Goal: Information Seeking & Learning: Learn about a topic

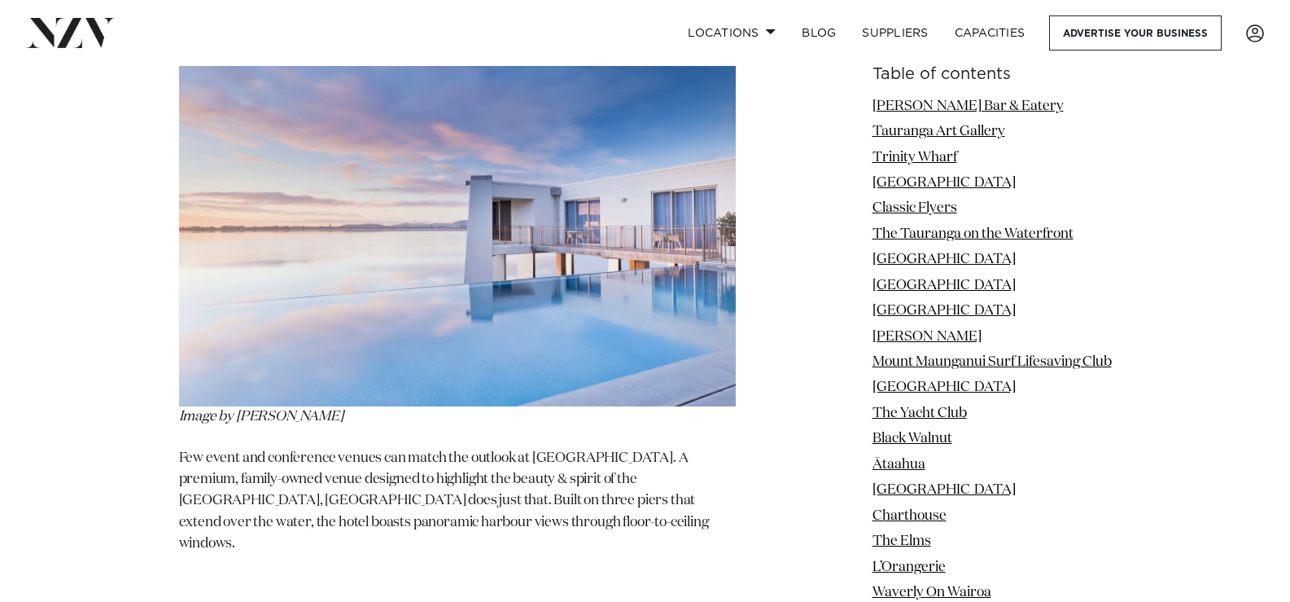
scroll to position [3458, 0]
click at [422, 344] on img at bounding box center [457, 222] width 557 height 371
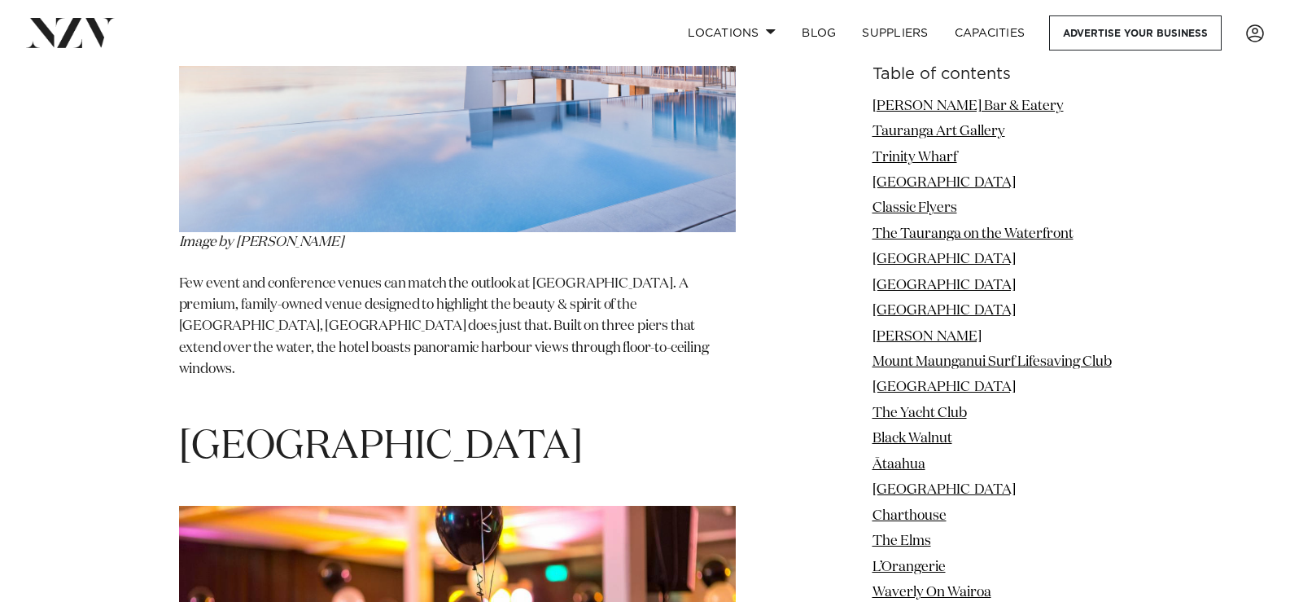
scroll to position [3639, 0]
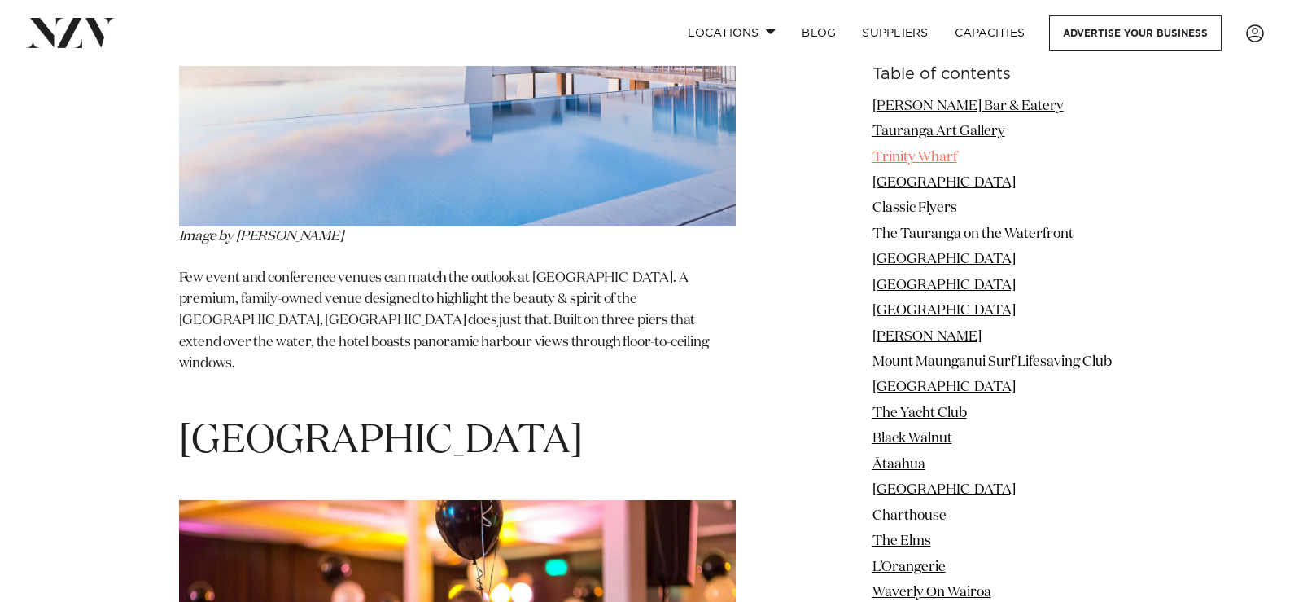
click at [911, 154] on link "Trinity Wharf" at bounding box center [915, 158] width 85 height 14
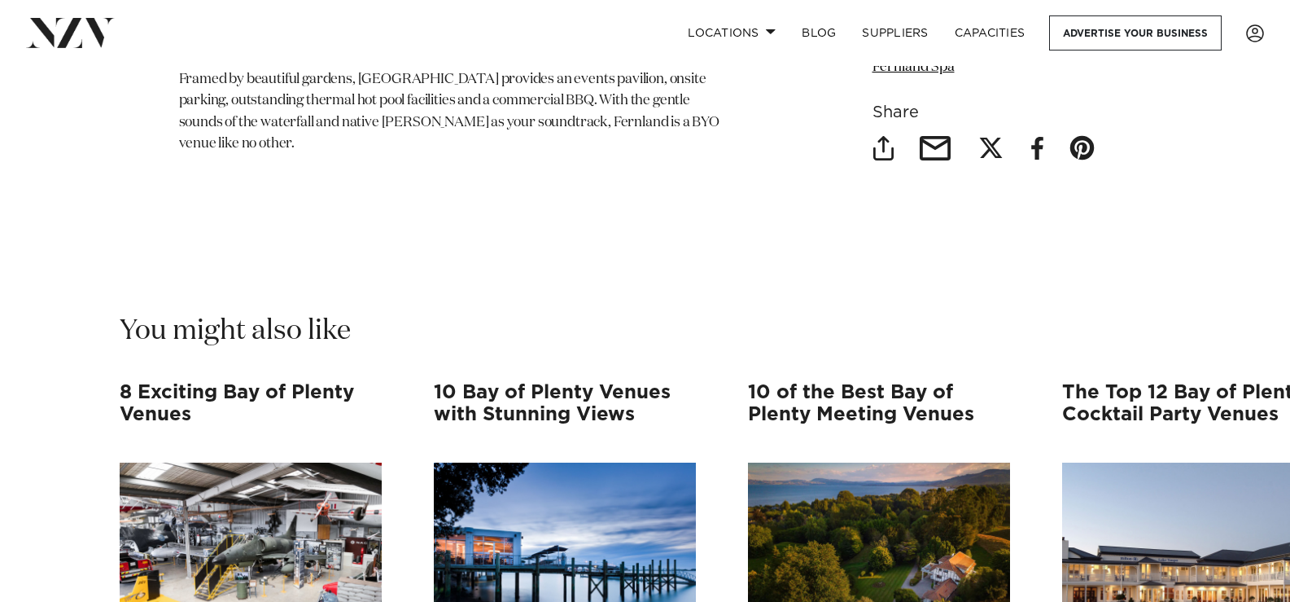
scroll to position [18384, 0]
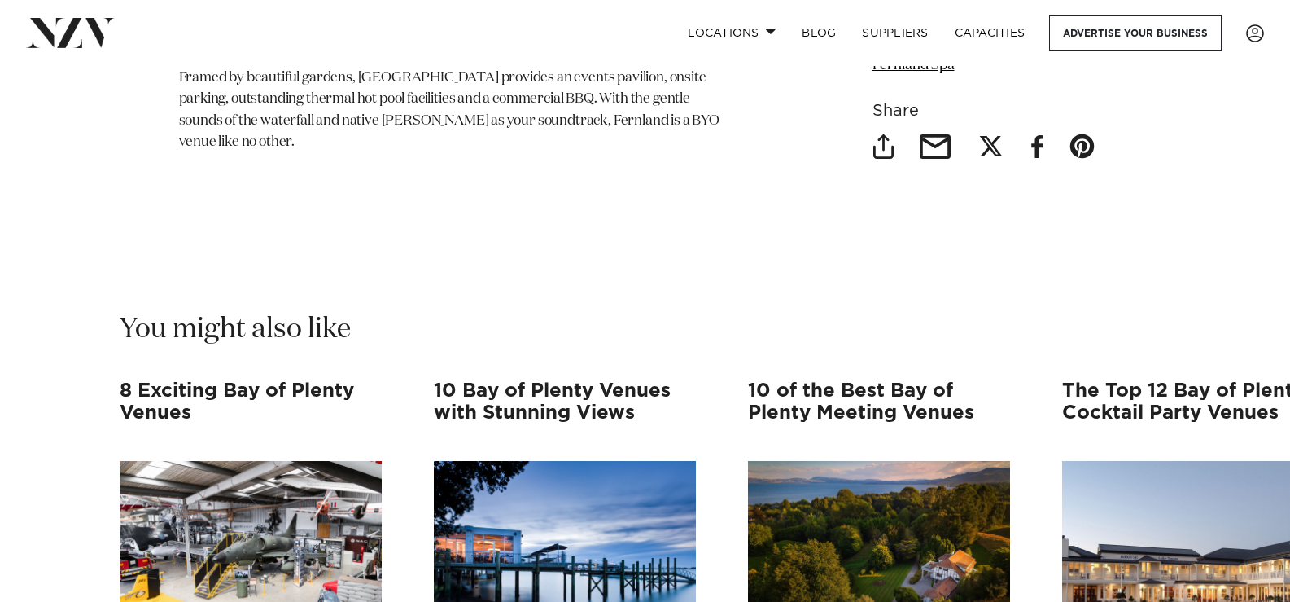
click at [1162, 380] on h3 "The Top 12 Bay of Plenty Cocktail Party Venues" at bounding box center [1193, 412] width 262 height 64
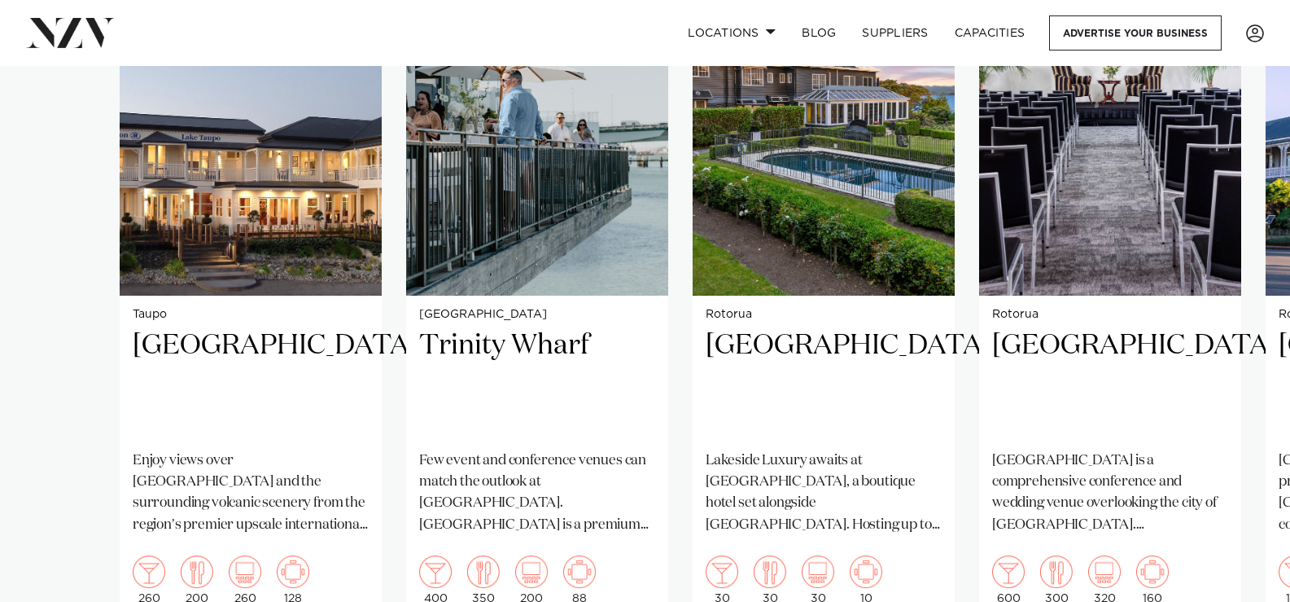
scroll to position [1363, 0]
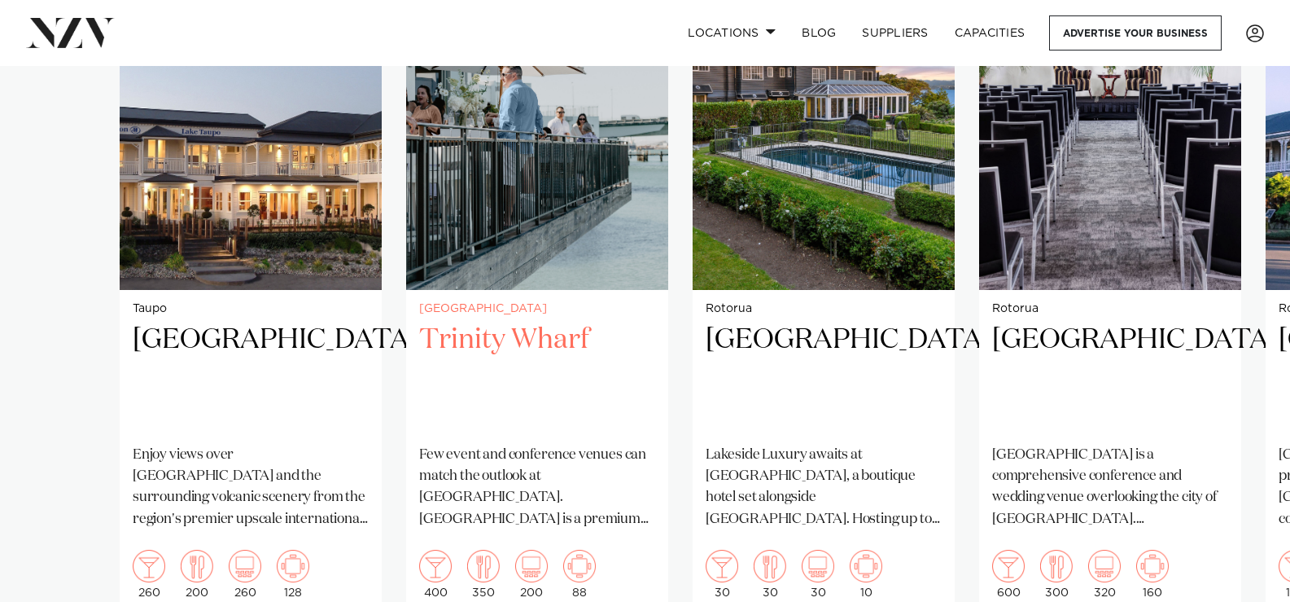
click at [505, 322] on h2 "Trinity Wharf" at bounding box center [537, 377] width 236 height 110
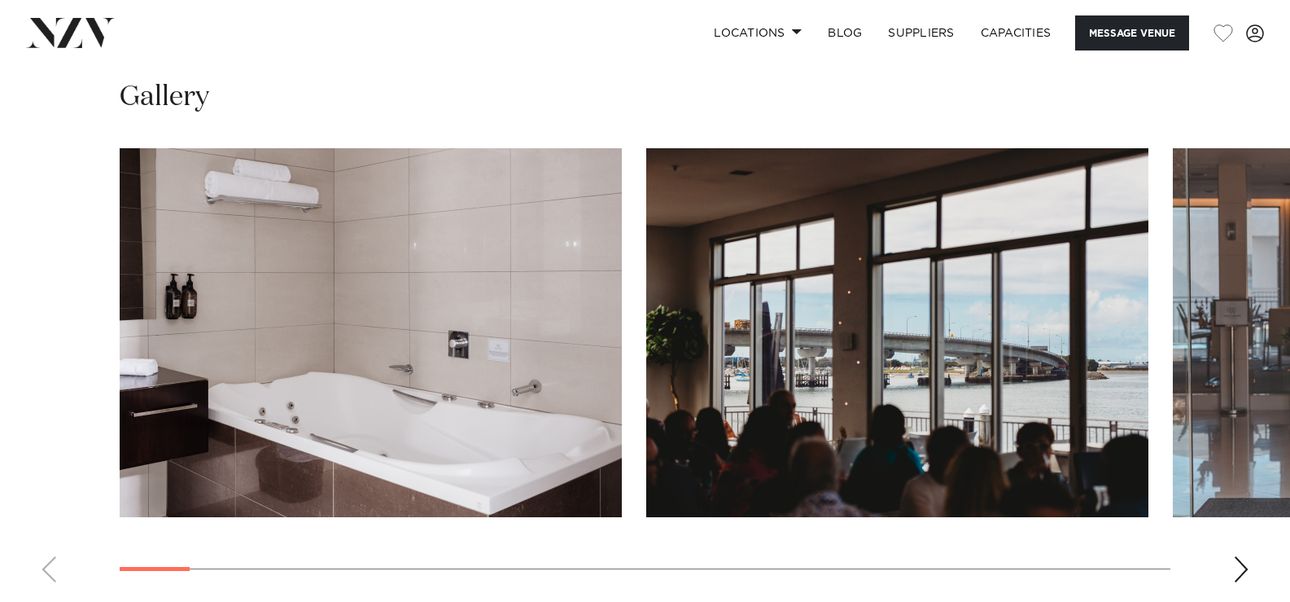
scroll to position [1608, 0]
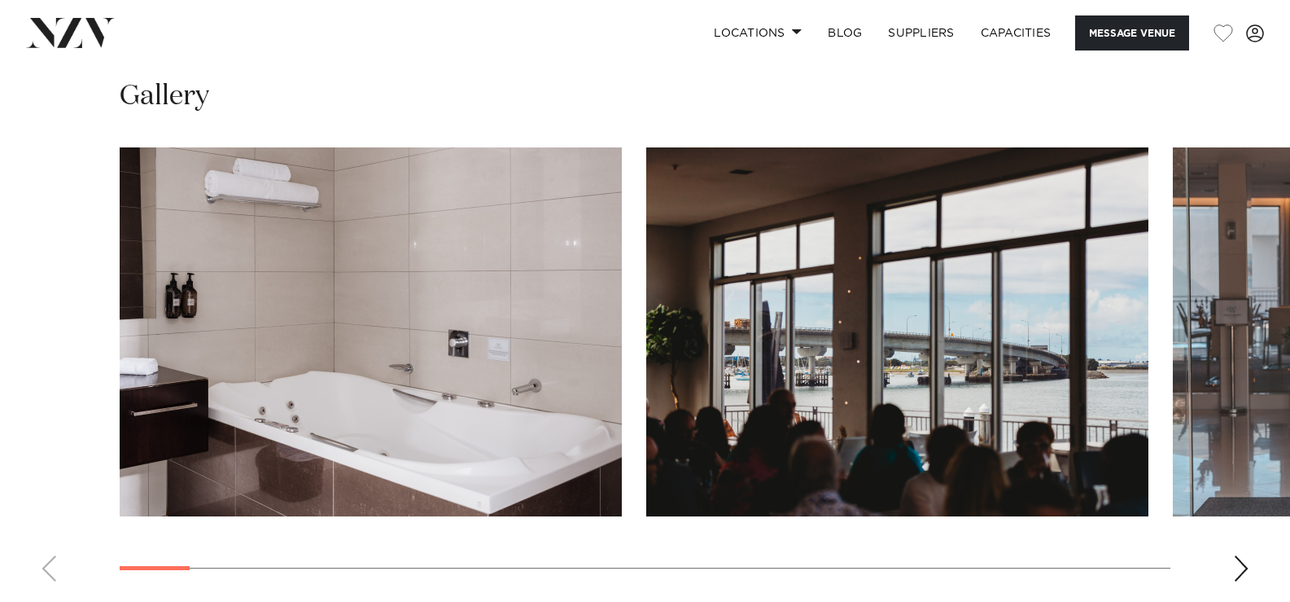
click at [1241, 555] on div "Next slide" at bounding box center [1241, 568] width 16 height 26
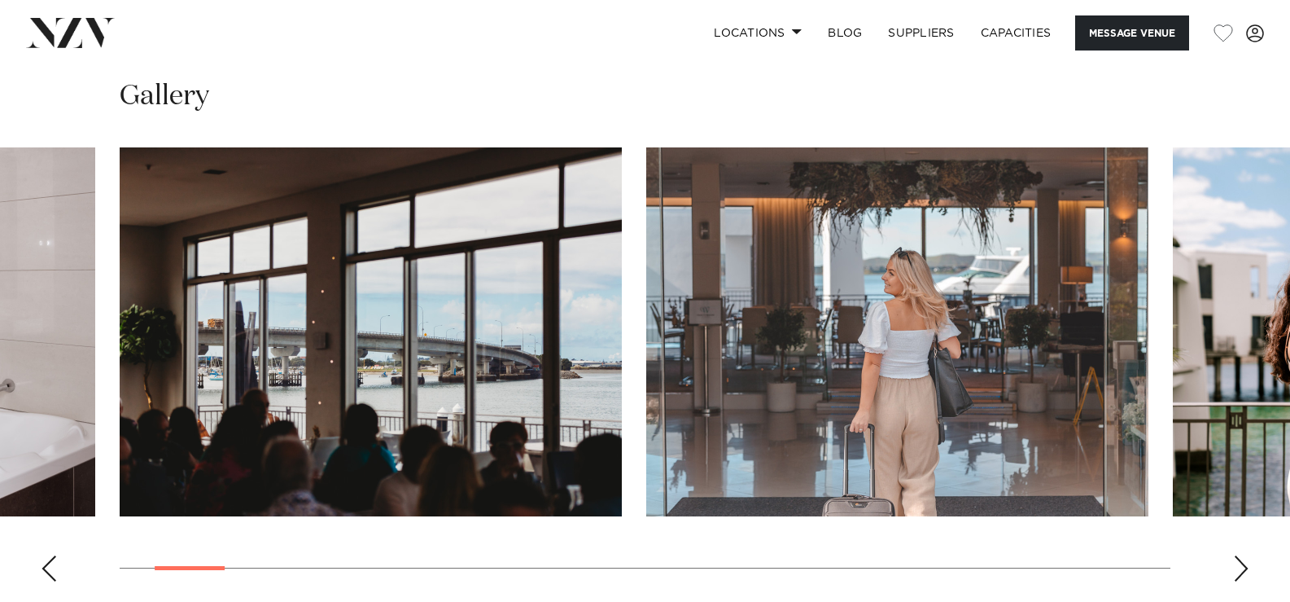
click at [1241, 555] on div "Next slide" at bounding box center [1241, 568] width 16 height 26
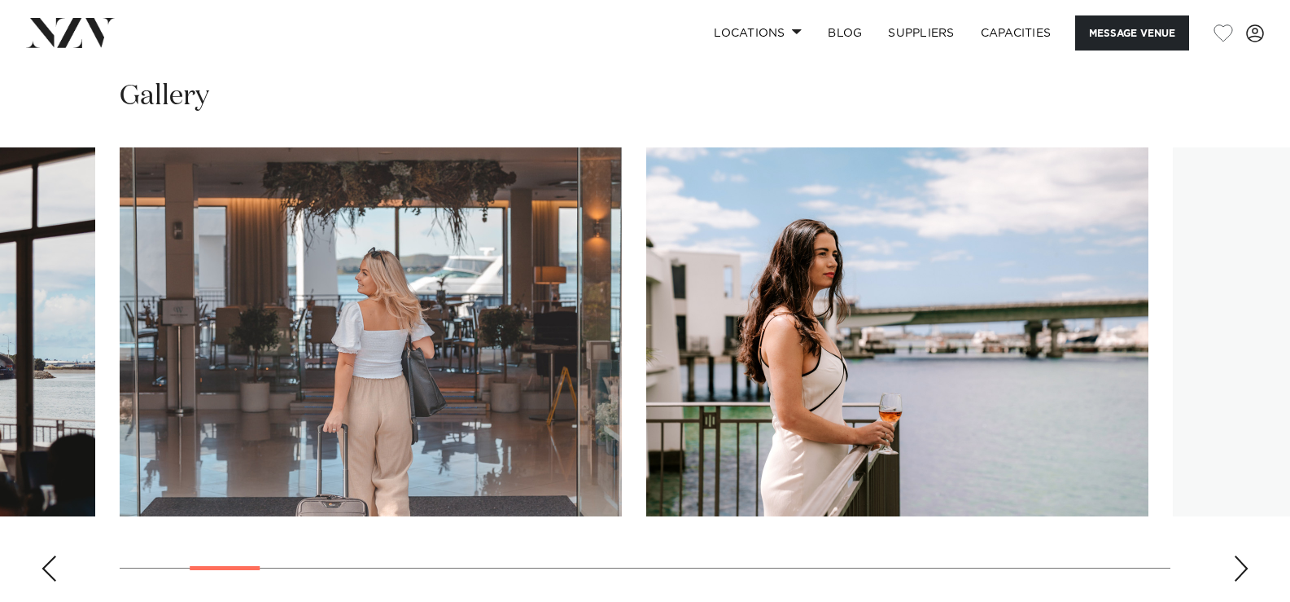
click at [1241, 555] on div "Next slide" at bounding box center [1241, 568] width 16 height 26
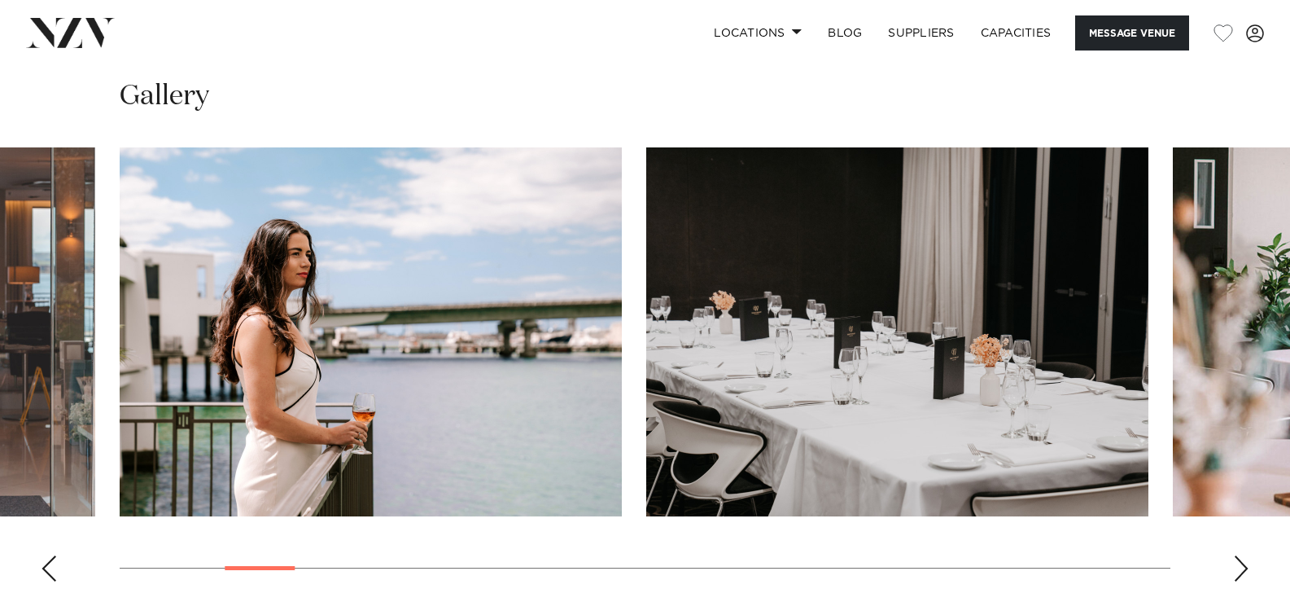
click at [1240, 555] on div "Next slide" at bounding box center [1241, 568] width 16 height 26
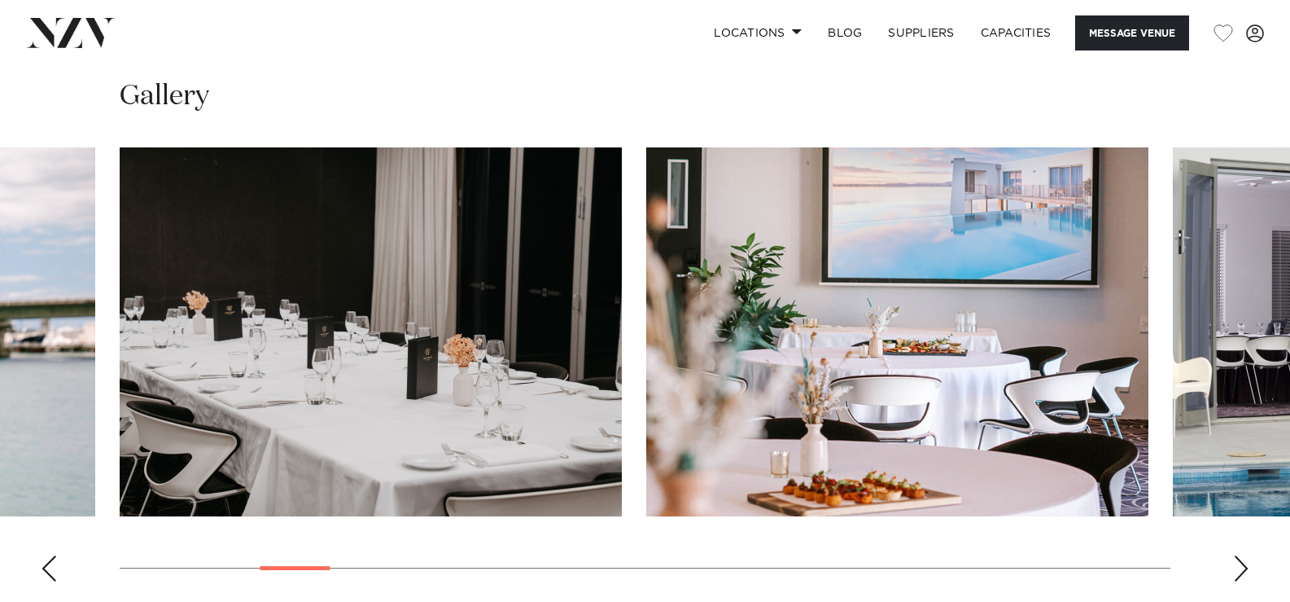
click at [1240, 555] on div "Next slide" at bounding box center [1241, 568] width 16 height 26
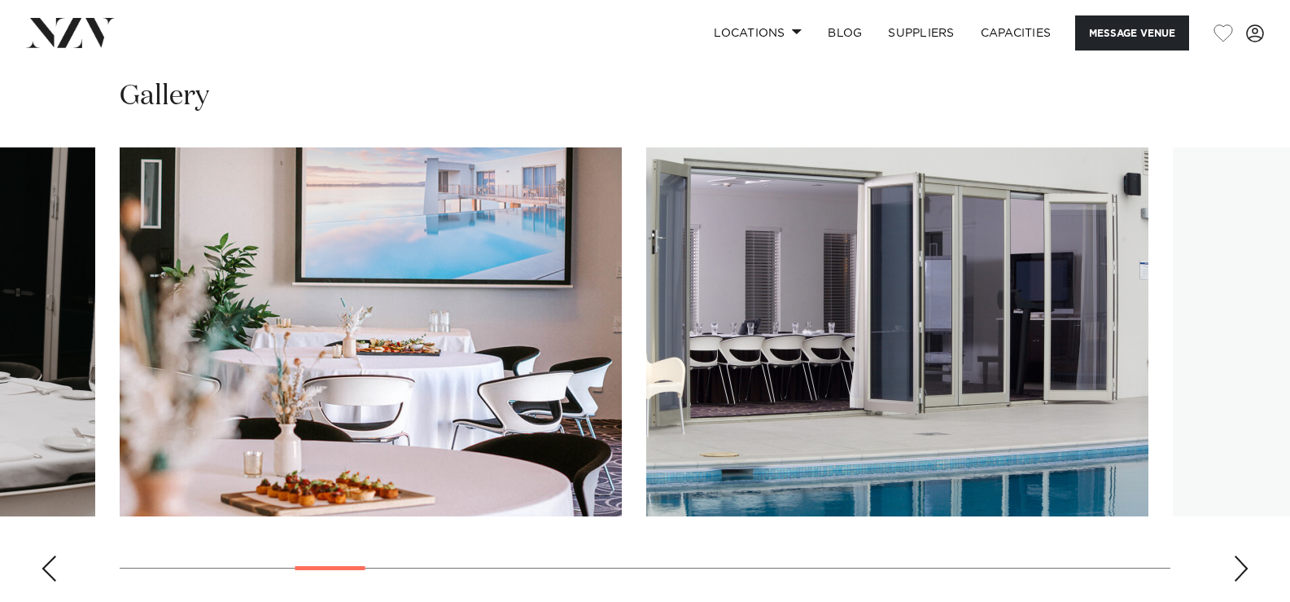
click at [1240, 555] on div "Next slide" at bounding box center [1241, 568] width 16 height 26
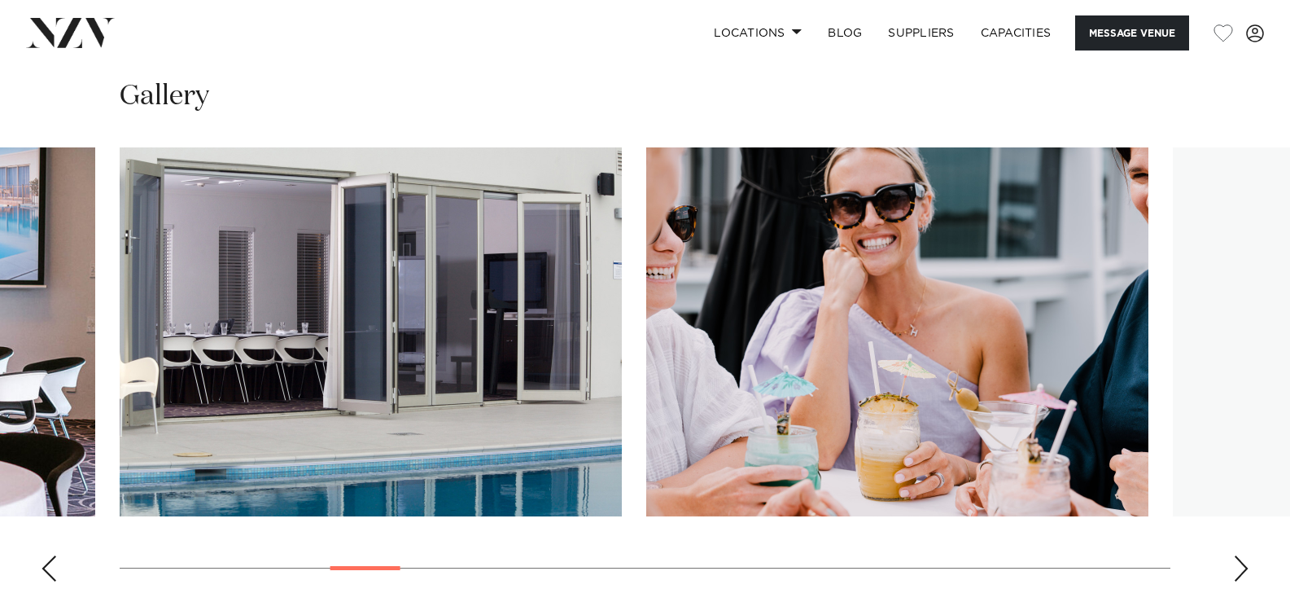
click at [1240, 555] on div "Next slide" at bounding box center [1241, 568] width 16 height 26
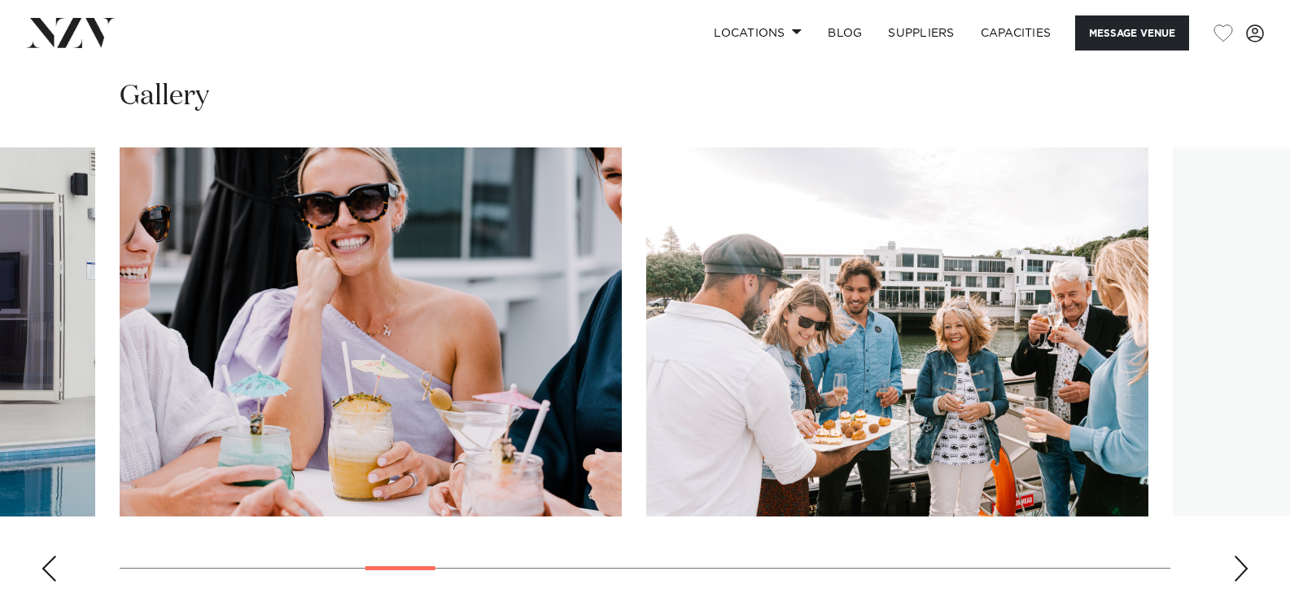
click at [1240, 555] on div "Next slide" at bounding box center [1241, 568] width 16 height 26
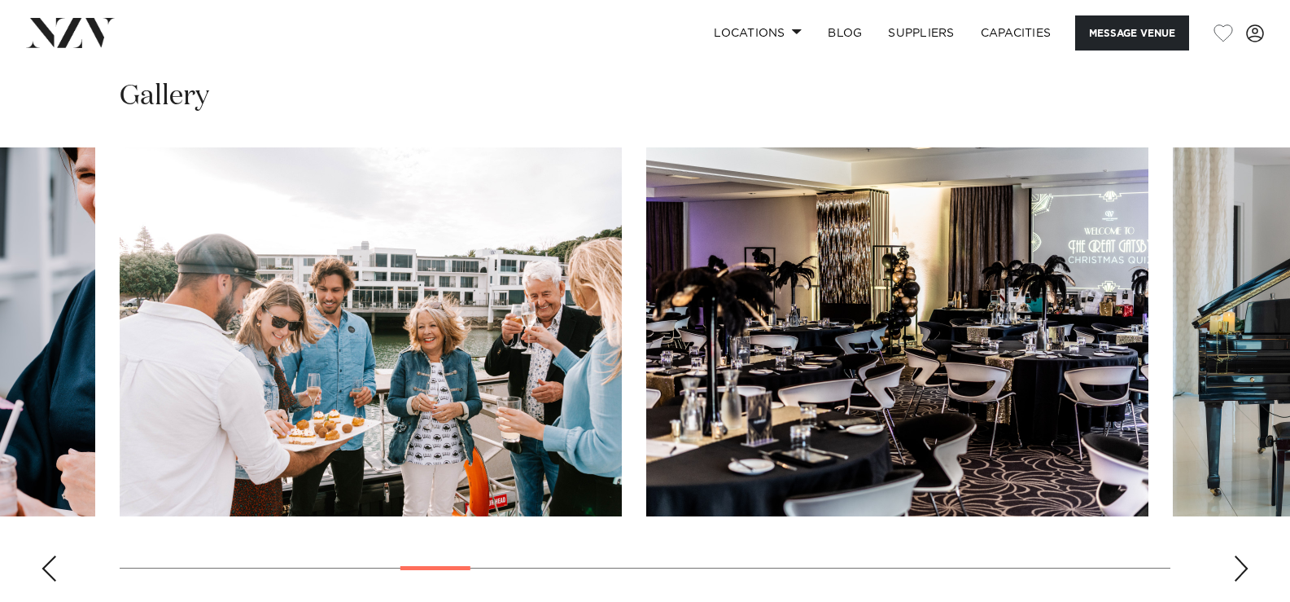
click at [1240, 555] on div "Next slide" at bounding box center [1241, 568] width 16 height 26
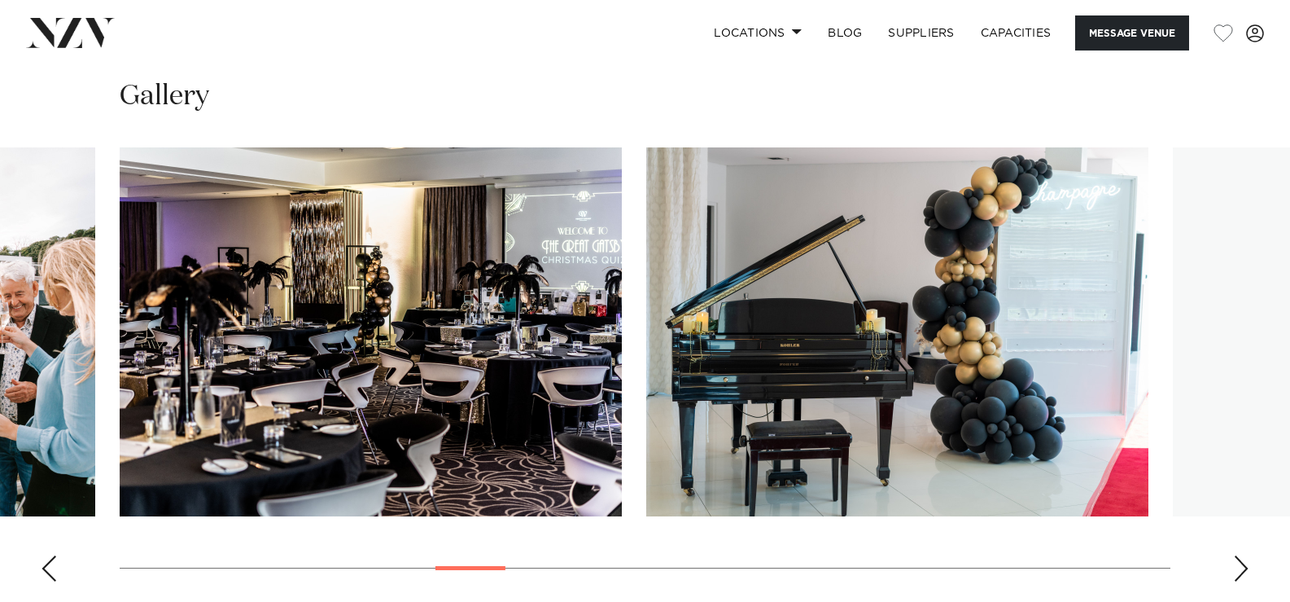
click at [1240, 555] on div "Next slide" at bounding box center [1241, 568] width 16 height 26
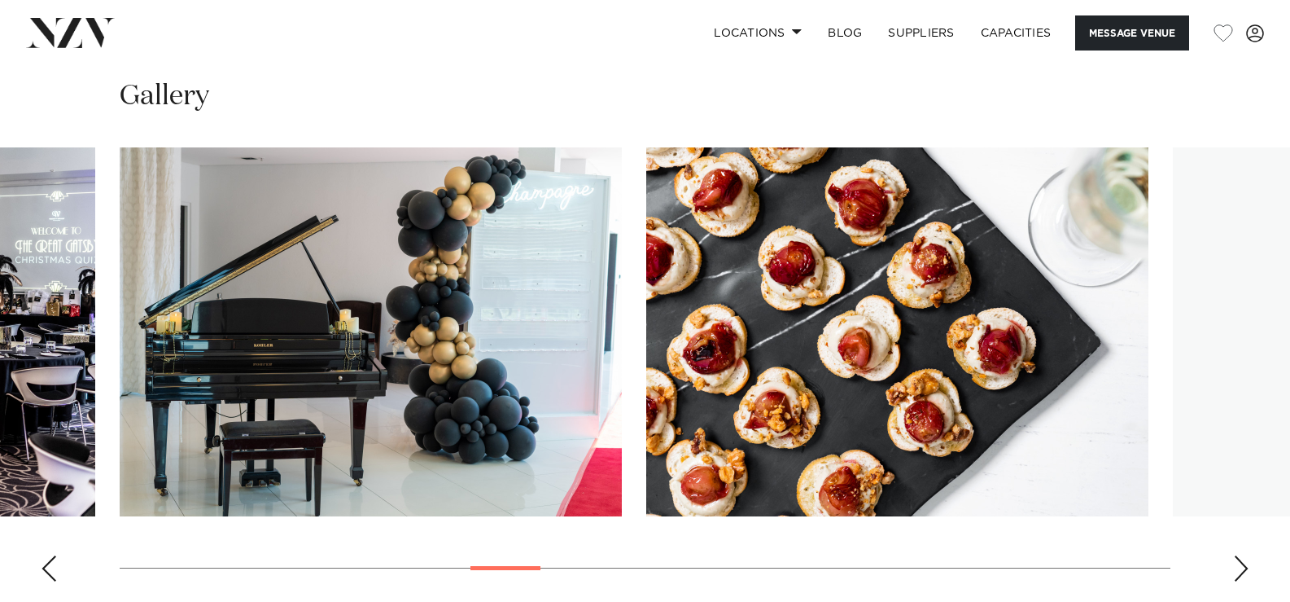
click at [1240, 555] on div "Next slide" at bounding box center [1241, 568] width 16 height 26
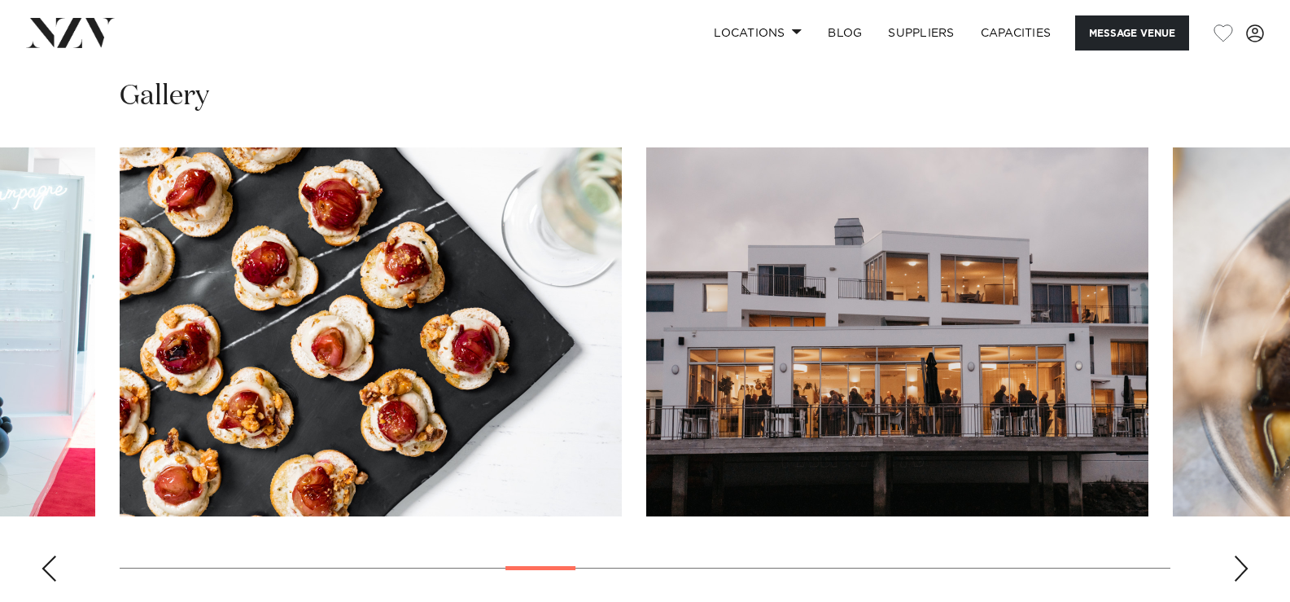
click at [1240, 555] on div "Next slide" at bounding box center [1241, 568] width 16 height 26
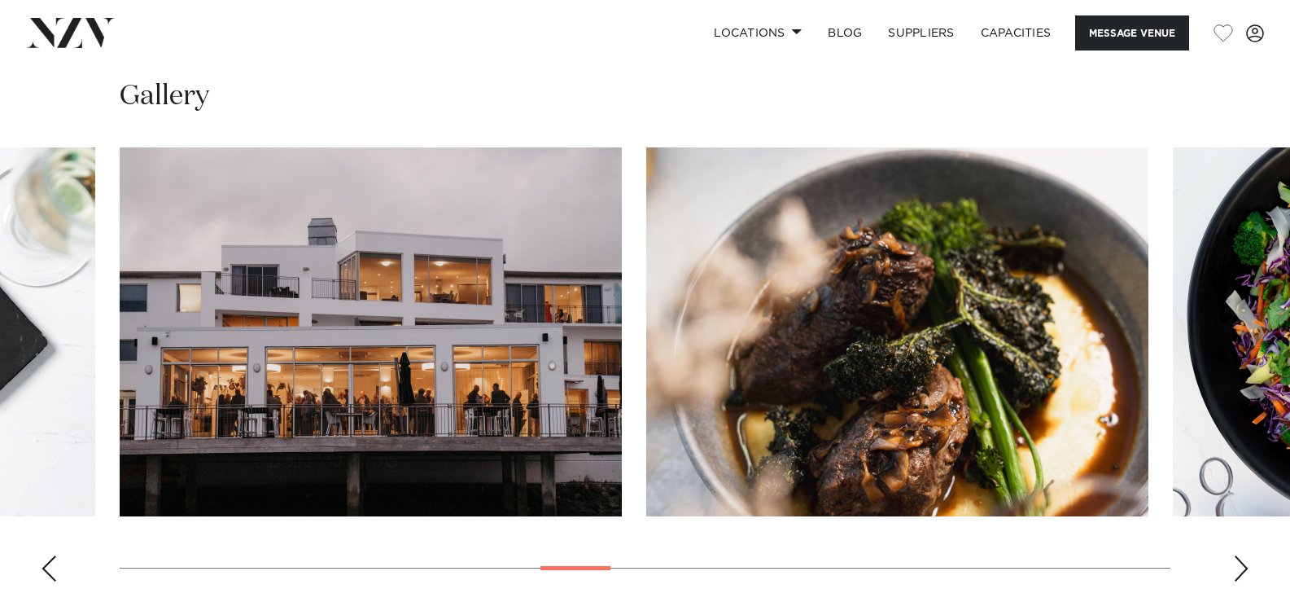
click at [1240, 555] on div "Next slide" at bounding box center [1241, 568] width 16 height 26
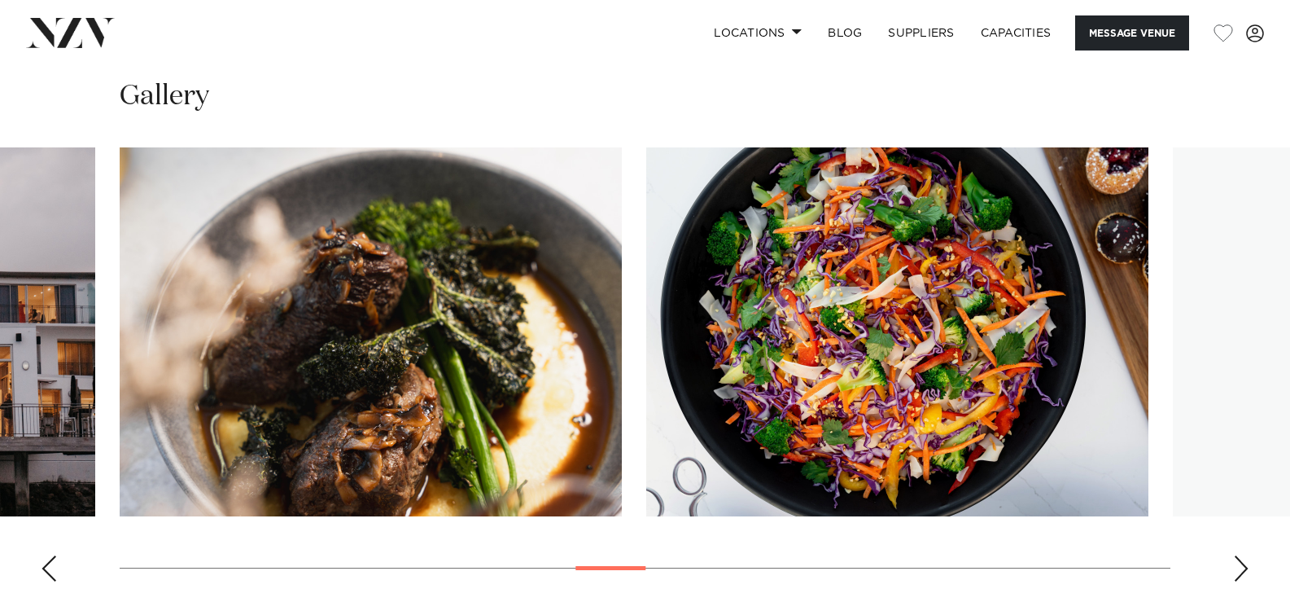
click at [1240, 555] on div "Next slide" at bounding box center [1241, 568] width 16 height 26
